Goal: Task Accomplishment & Management: Manage account settings

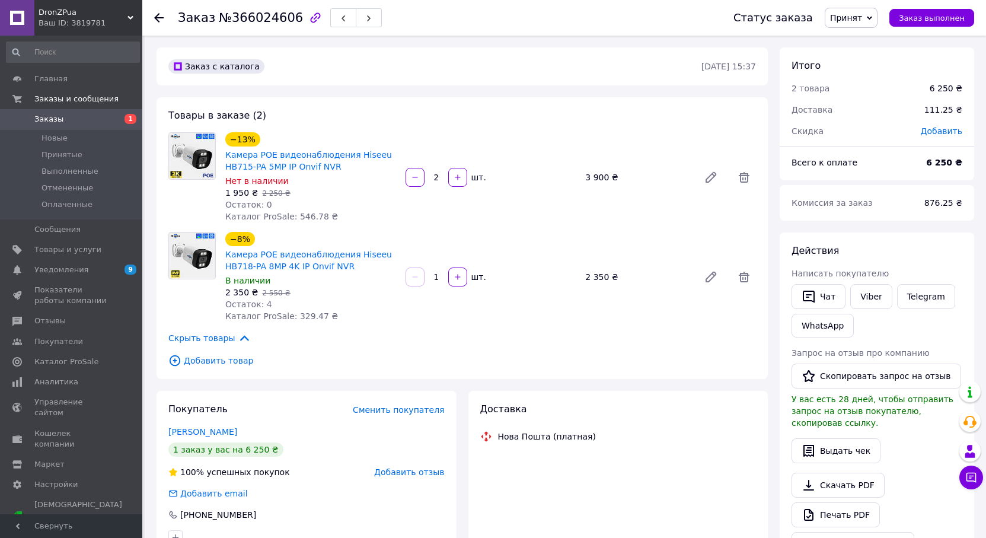
click at [79, 121] on span "Заказы" at bounding box center [71, 119] width 75 height 11
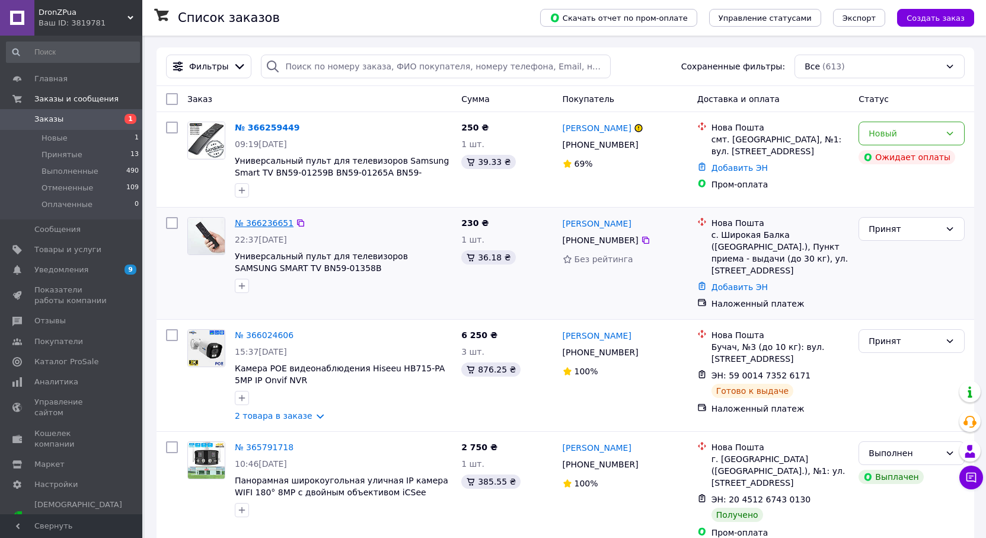
click at [254, 221] on link "№ 366236651" at bounding box center [264, 222] width 59 height 9
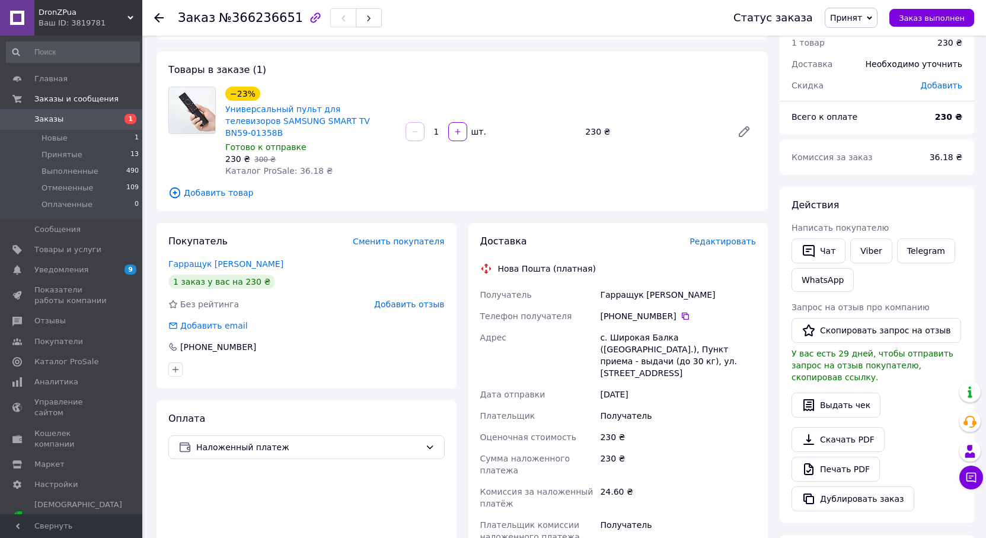
scroll to position [59, 0]
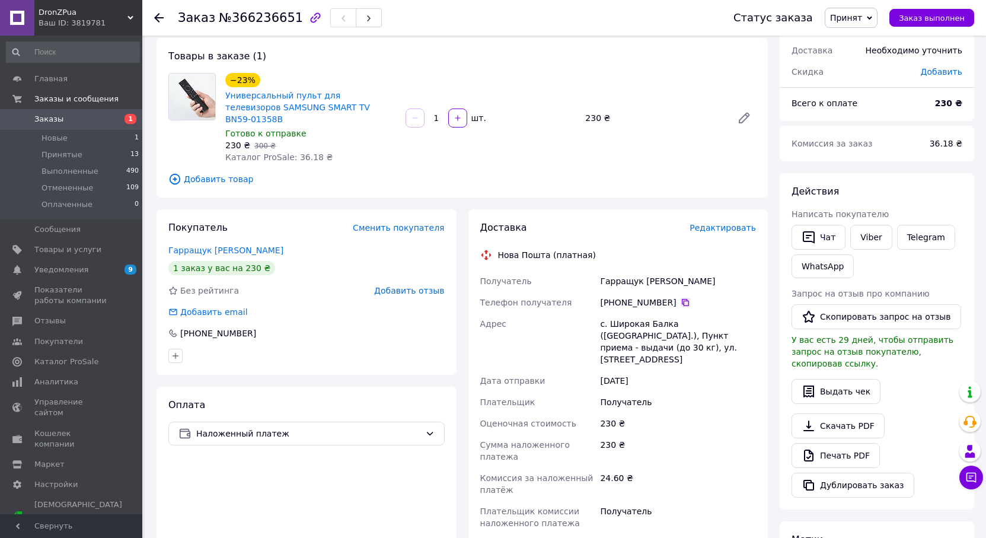
click at [478, 298] on icon at bounding box center [685, 302] width 9 height 9
drag, startPoint x: 666, startPoint y: 266, endPoint x: 596, endPoint y: 270, distance: 70.1
click at [478, 270] on div "Получатель Гарращук [PERSON_NAME] Телефон получателя [PHONE_NUMBER]   Адрес с. …" at bounding box center [618, 401] width 281 height 263
copy div "Получатель Гарращук [PERSON_NAME]"
drag, startPoint x: 609, startPoint y: 308, endPoint x: 665, endPoint y: 308, distance: 56.3
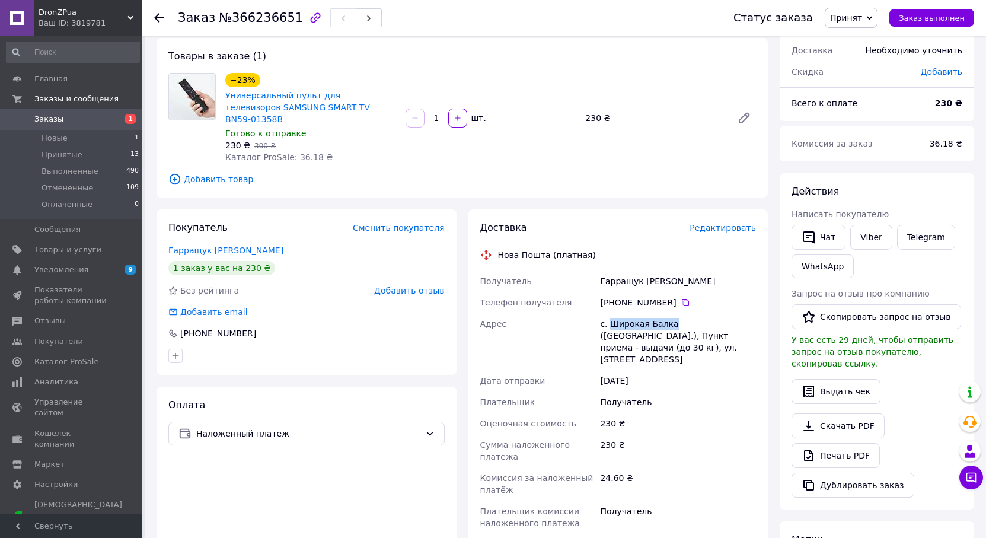
click at [478, 313] on div "с. Широкая Балка ([GEOGRAPHIC_DATA].), Пункт приема - выдачи (до 30 кг), ул. [S…" at bounding box center [678, 341] width 161 height 57
copy div "Широкая Балка"
click at [104, 125] on link "Заказы 1" at bounding box center [73, 119] width 146 height 20
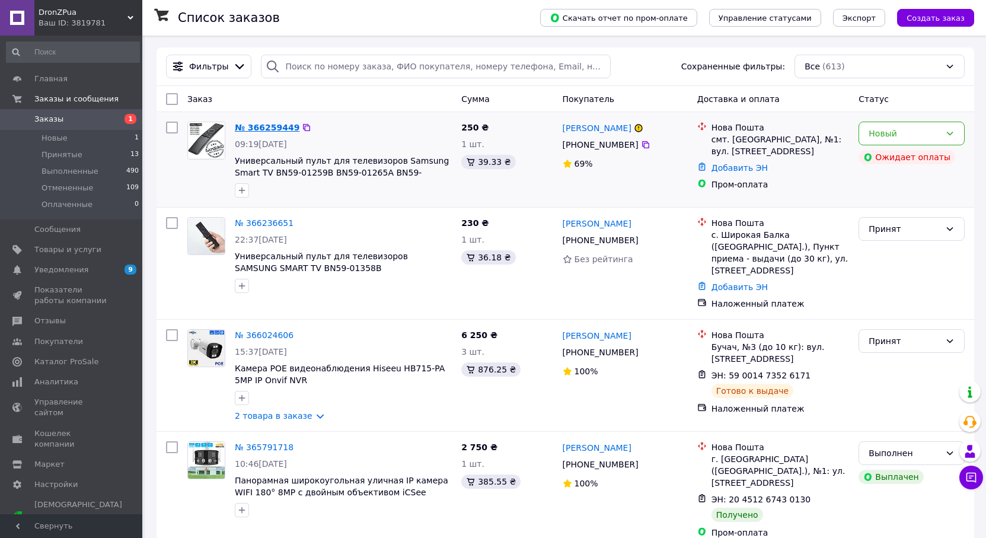
click at [266, 128] on link "№ 366259449" at bounding box center [267, 127] width 65 height 9
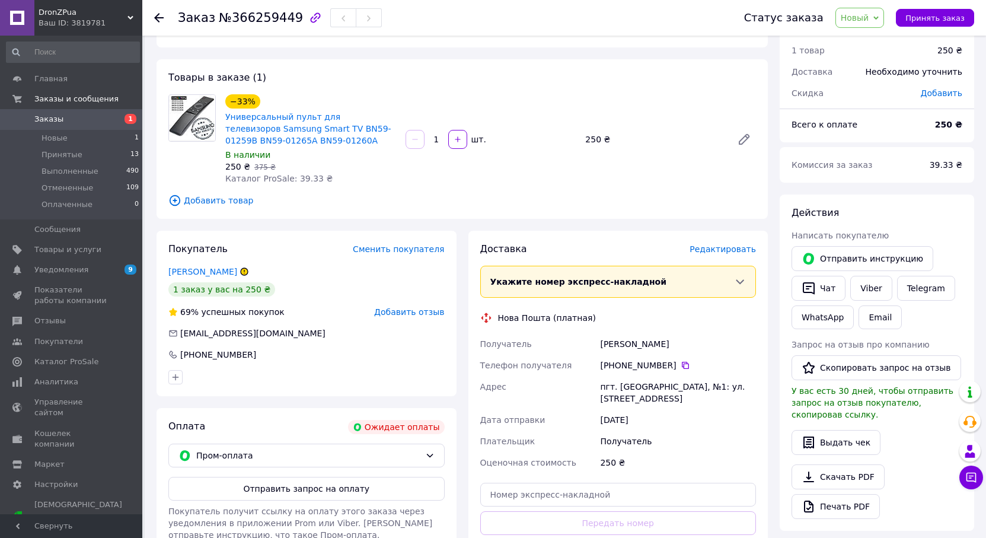
scroll to position [59, 0]
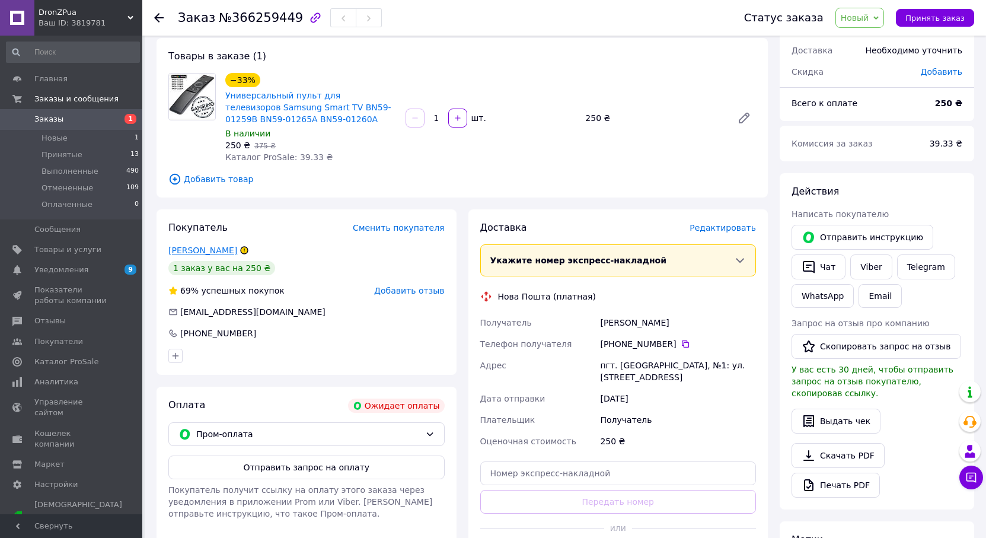
click at [196, 253] on link "[PERSON_NAME]" at bounding box center [202, 250] width 69 height 9
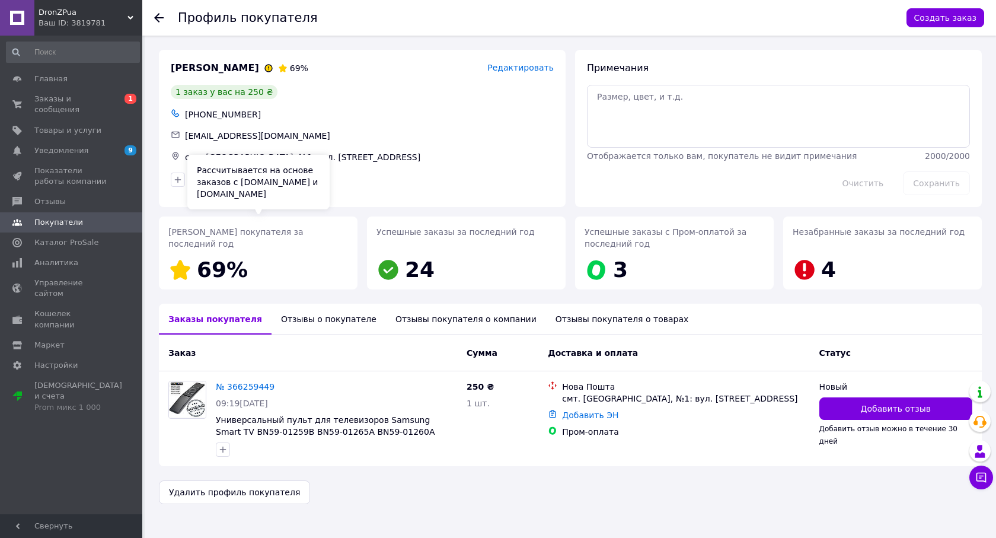
drag, startPoint x: 281, startPoint y: 267, endPoint x: 292, endPoint y: 273, distance: 13.3
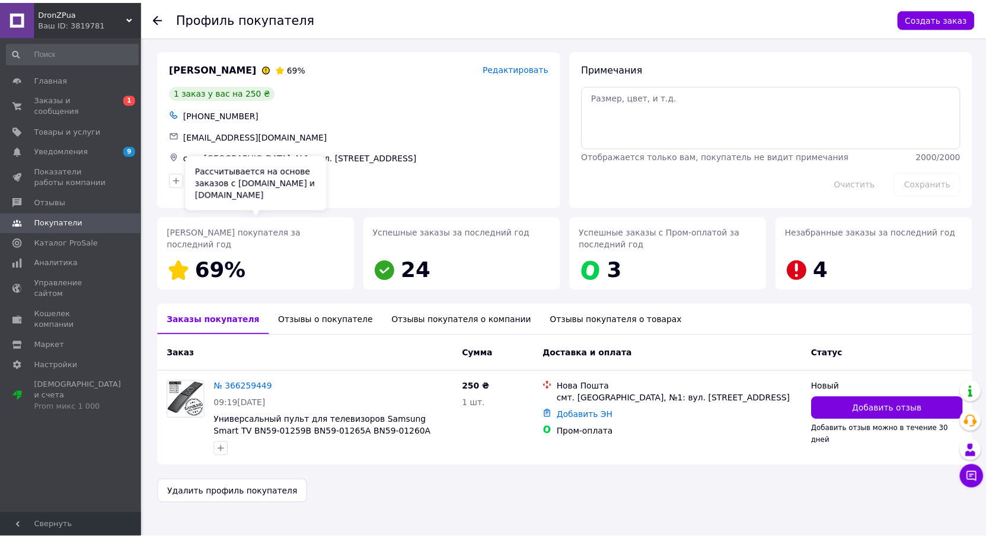
scroll to position [4, 0]
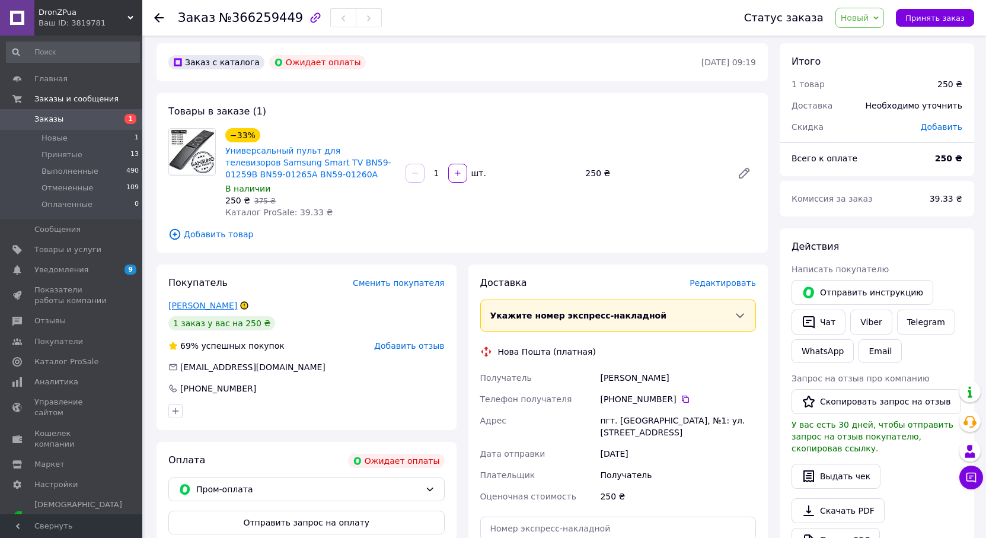
click at [192, 306] on link "[PERSON_NAME]" at bounding box center [202, 305] width 69 height 9
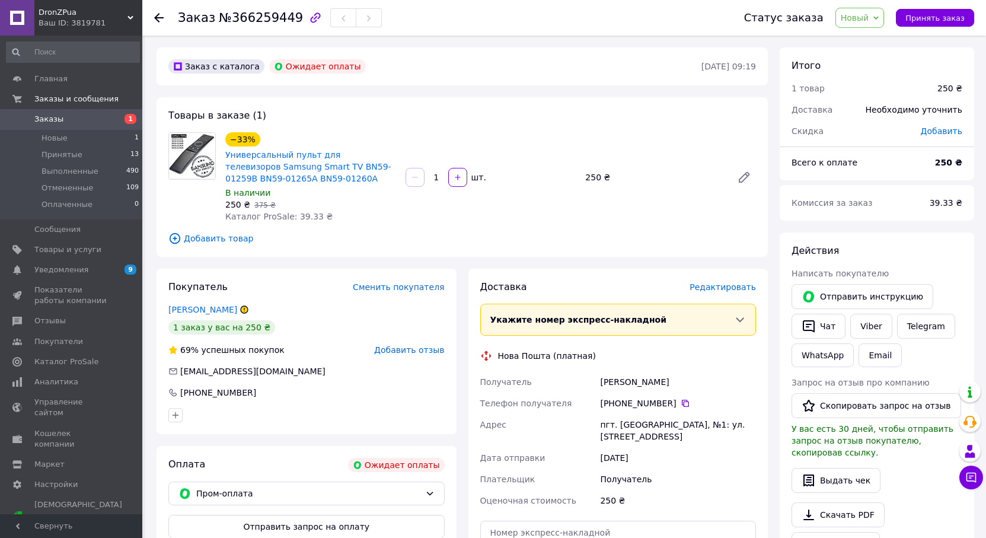
click at [74, 117] on span "Заказы" at bounding box center [71, 119] width 75 height 11
